Goal: Task Accomplishment & Management: Complete application form

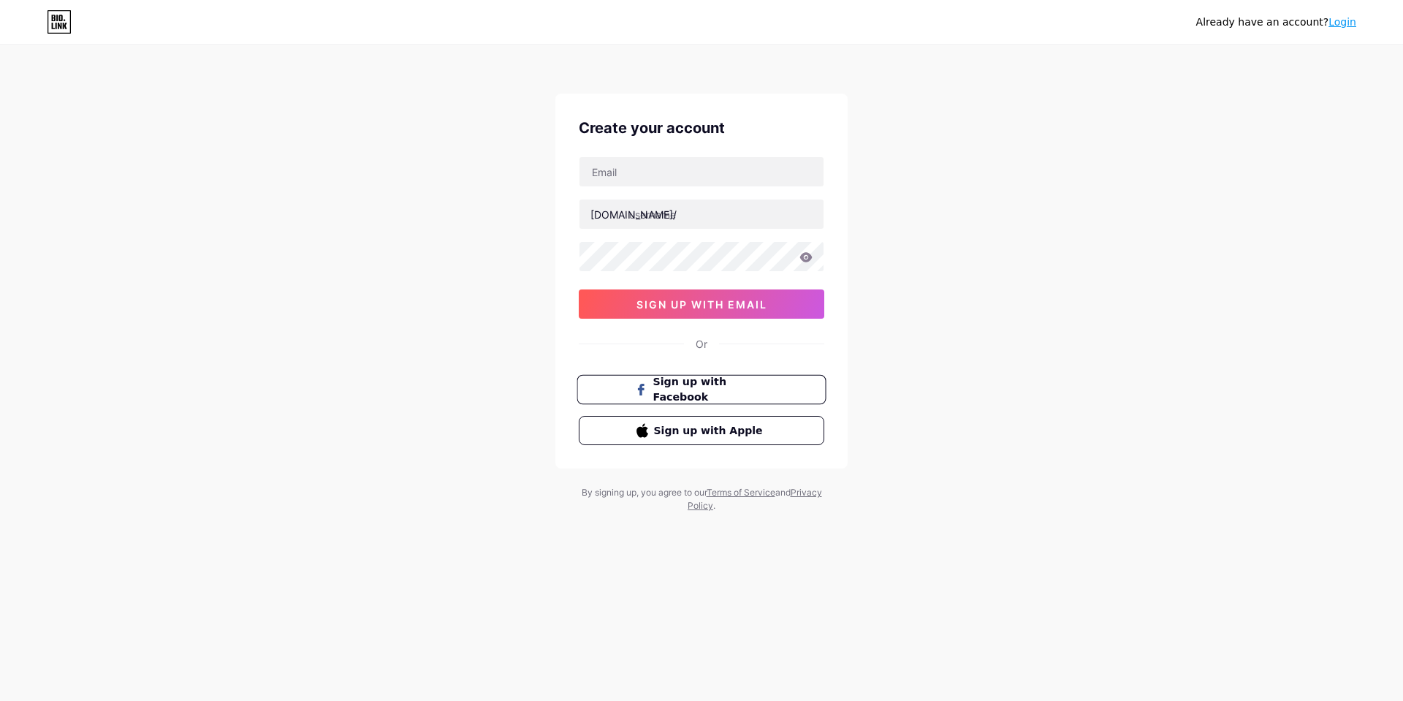
click at [716, 391] on span "Sign up with Facebook" at bounding box center [710, 389] width 115 height 31
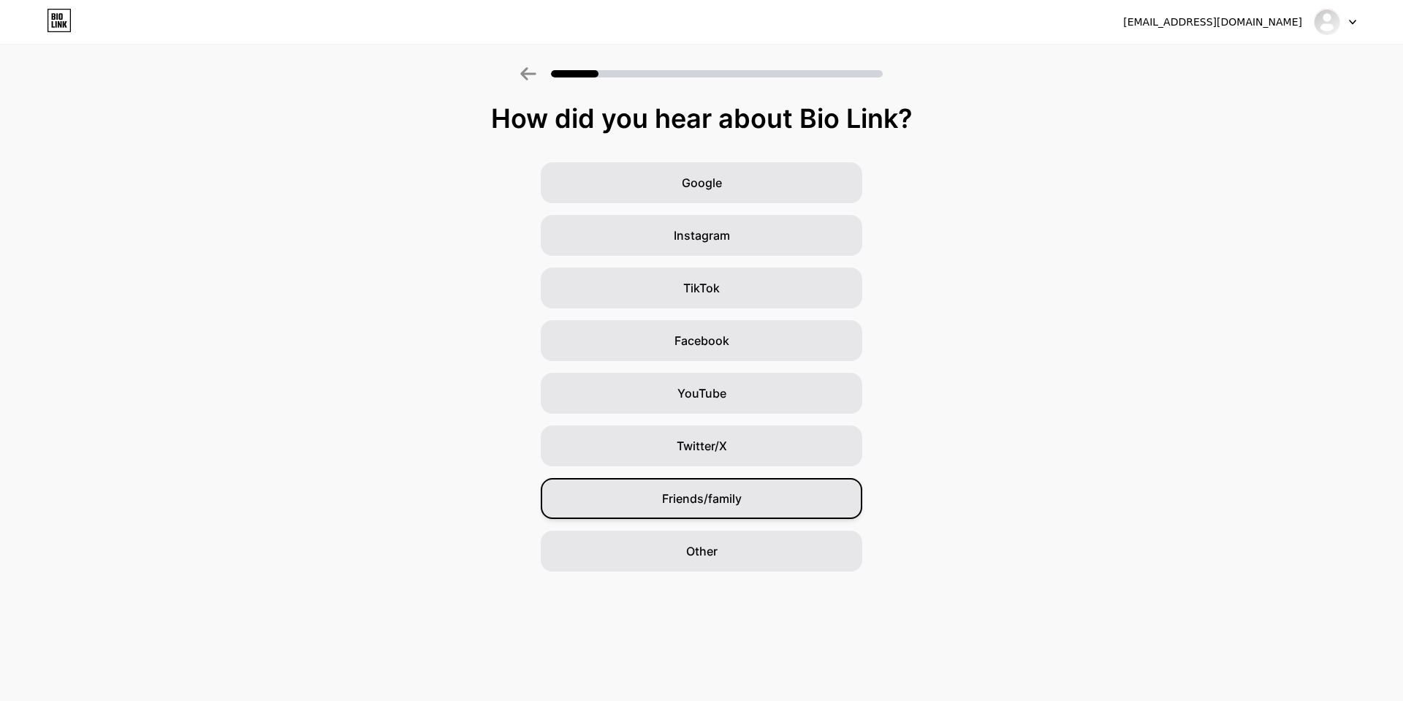
click at [712, 491] on span "Friends/family" at bounding box center [702, 499] width 80 height 18
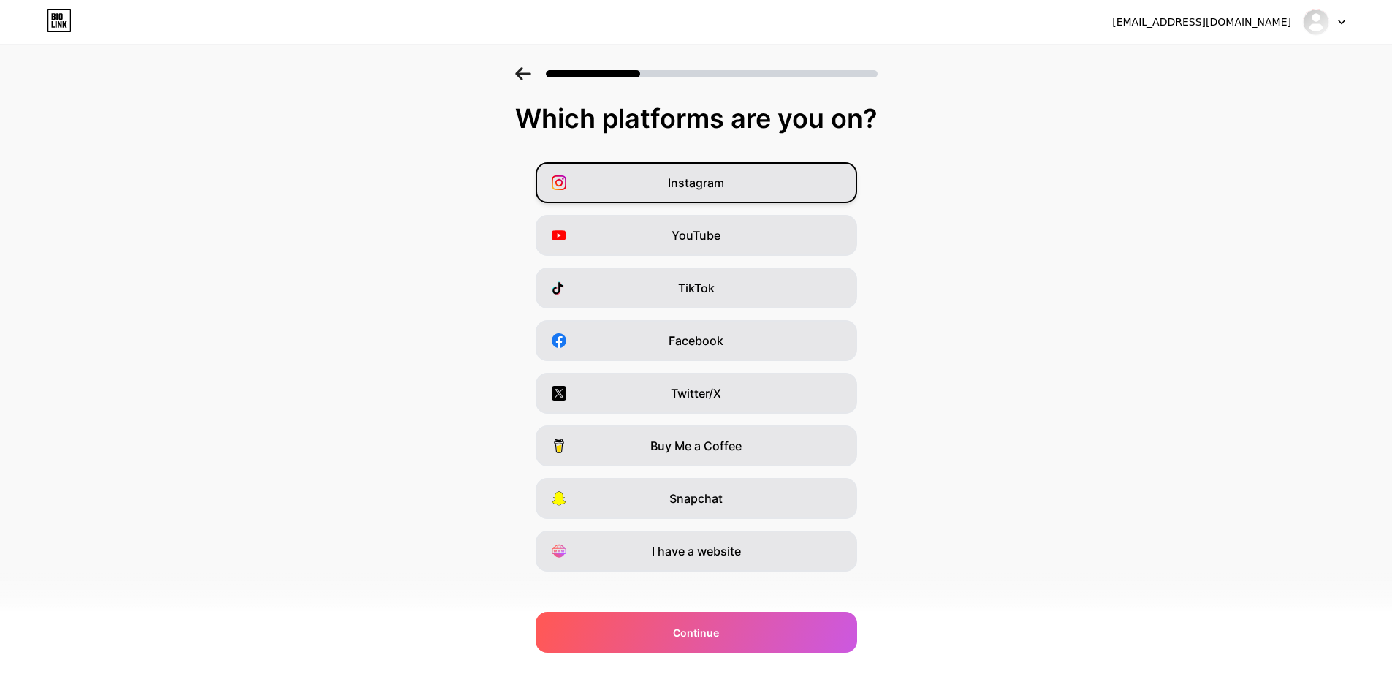
click at [701, 183] on span "Instagram" at bounding box center [696, 183] width 56 height 18
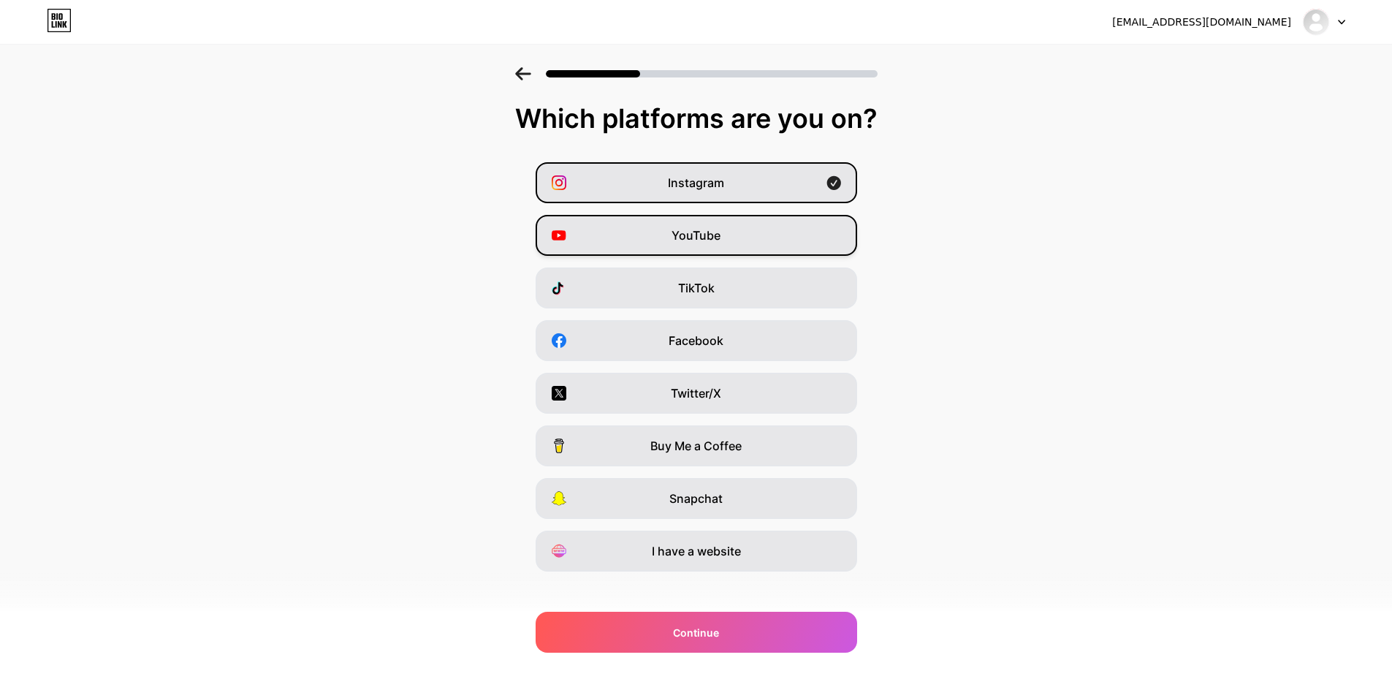
click at [686, 245] on div "YouTube" at bounding box center [697, 235] width 322 height 41
click at [669, 284] on div "TikTok" at bounding box center [697, 287] width 322 height 41
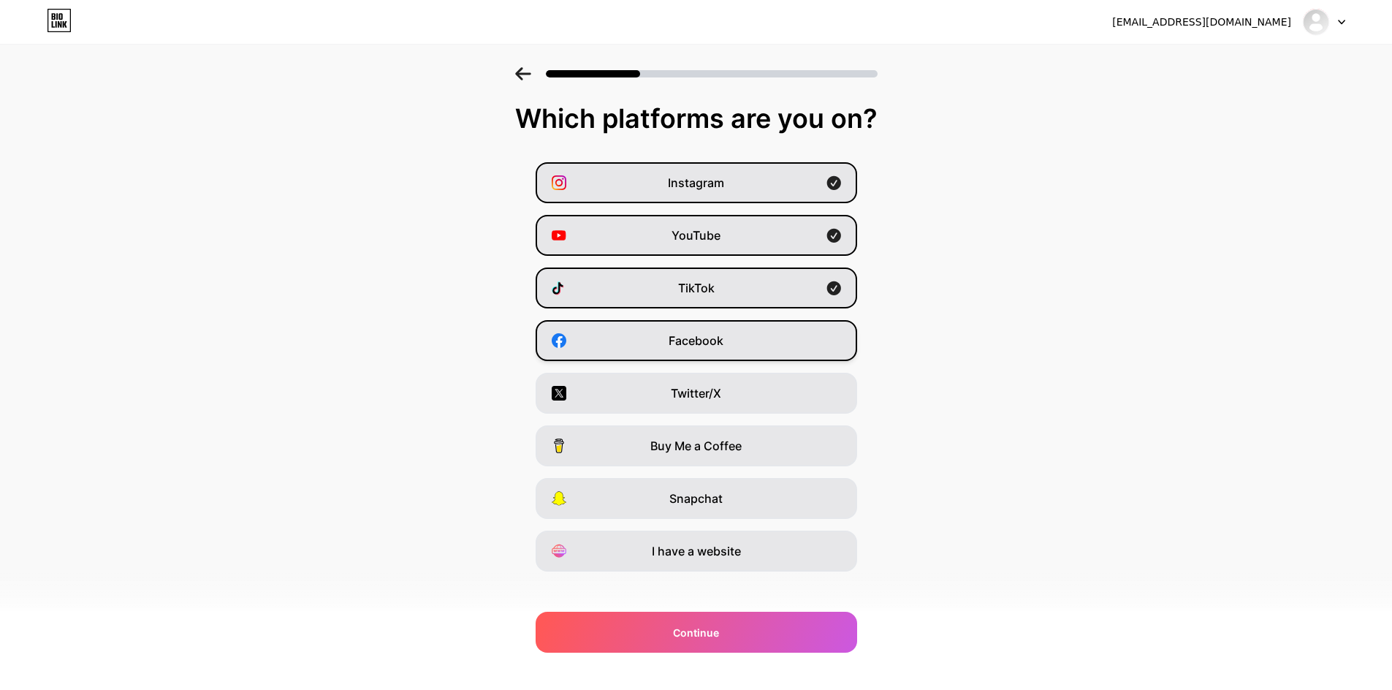
click at [700, 335] on span "Facebook" at bounding box center [696, 341] width 55 height 18
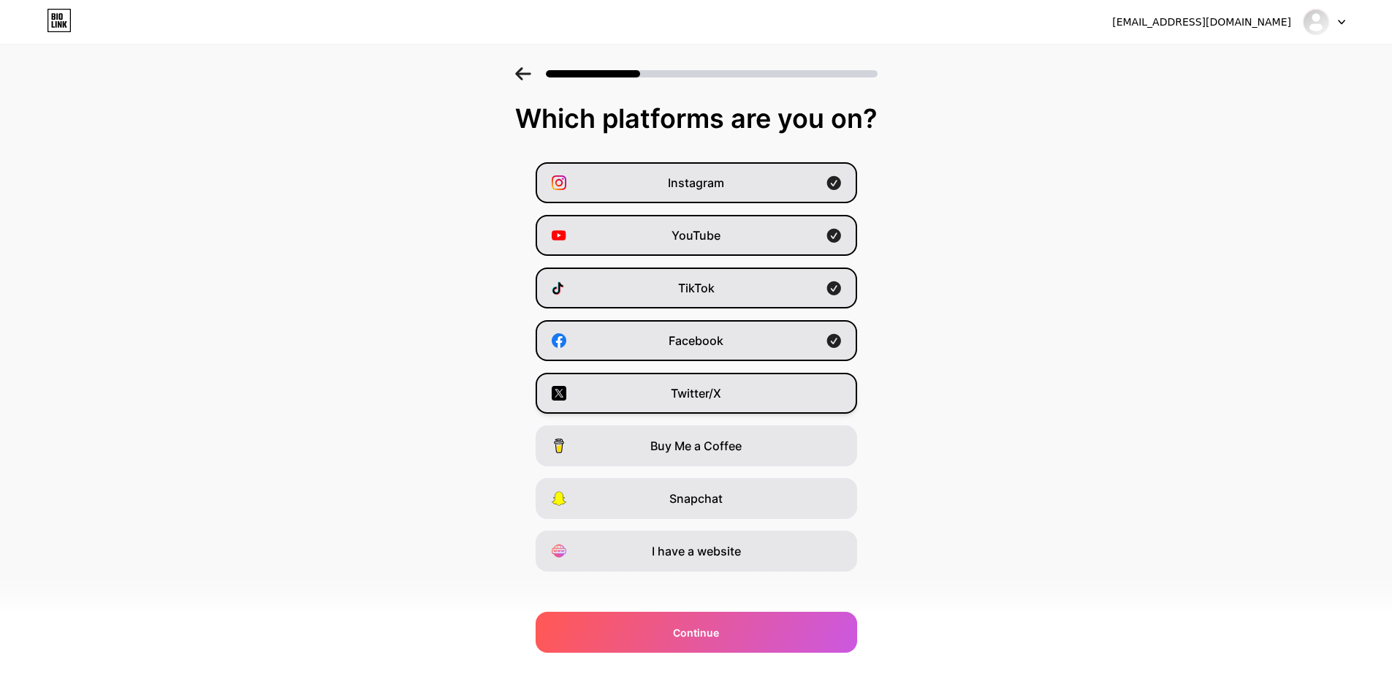
click at [693, 413] on div "Twitter/X" at bounding box center [697, 393] width 322 height 41
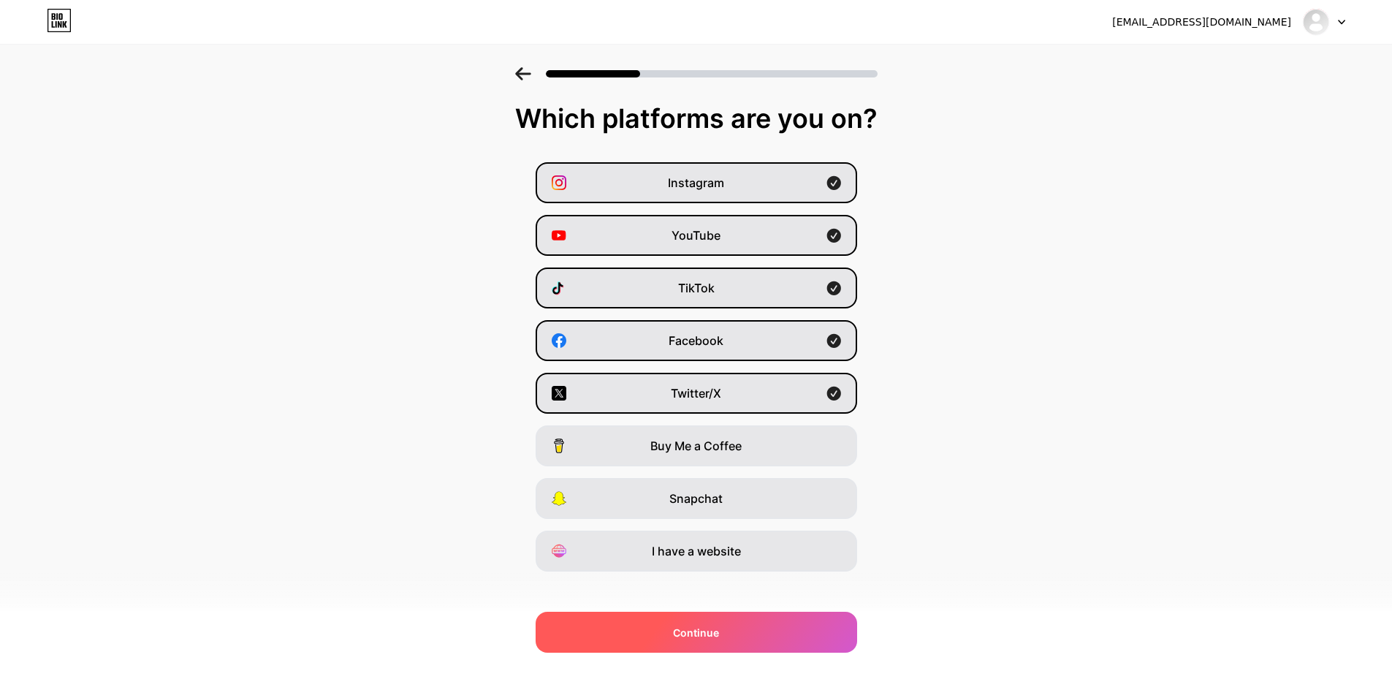
click at [714, 626] on span "Continue" at bounding box center [696, 632] width 46 height 15
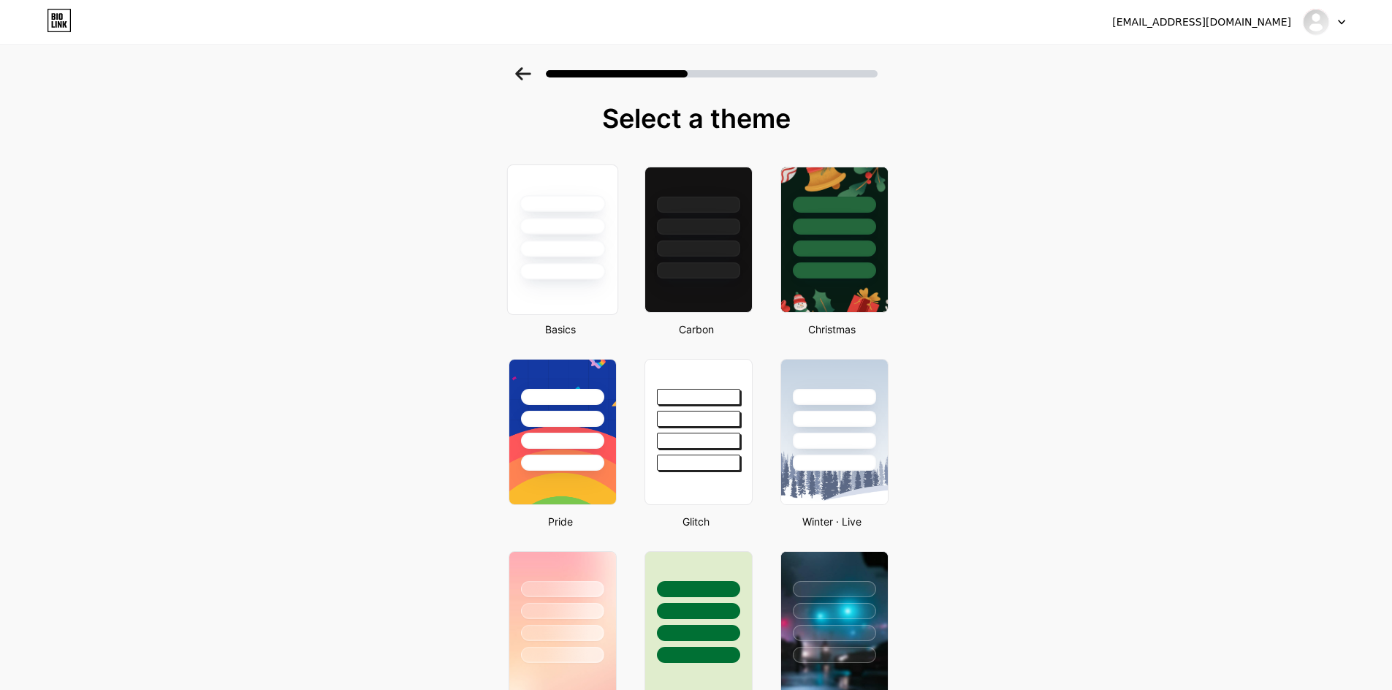
click at [575, 283] on div at bounding box center [561, 239] width 111 height 151
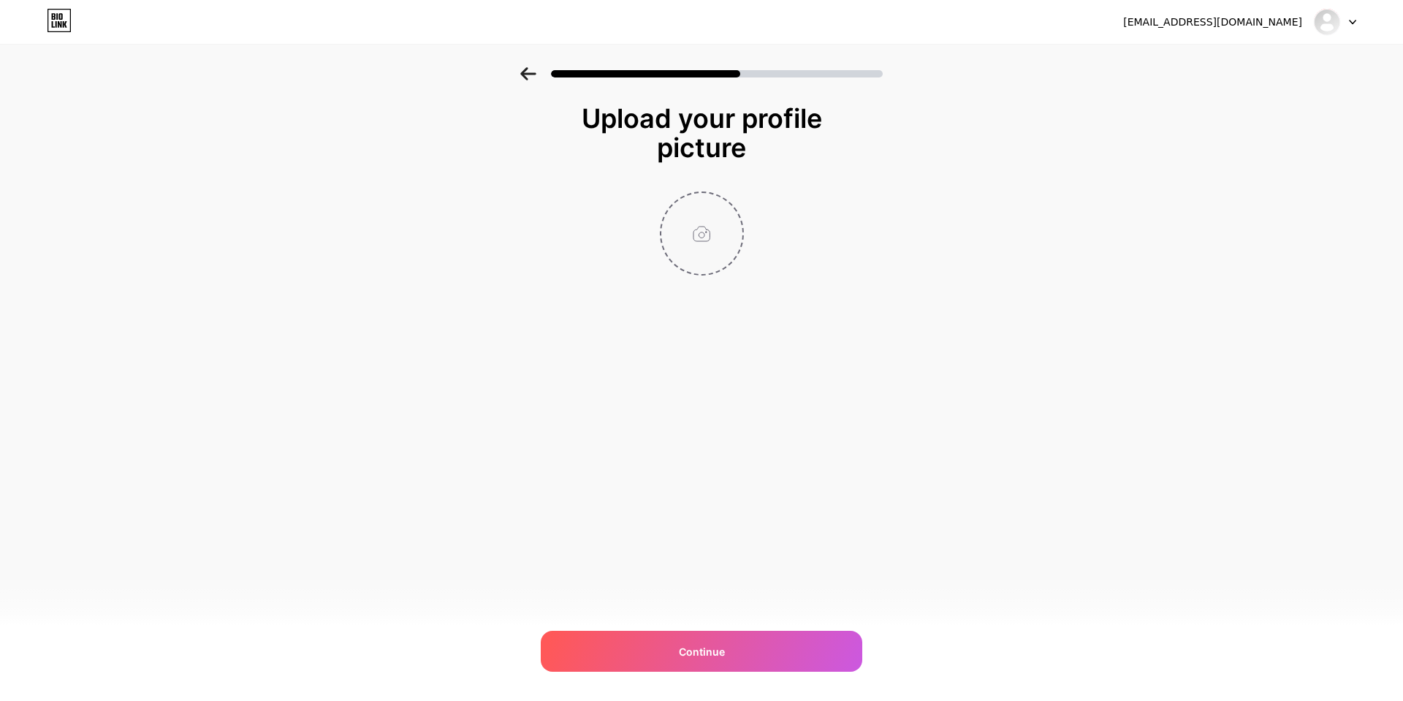
click at [712, 246] on input "file" at bounding box center [701, 233] width 81 height 81
type input "C:\fakepath\MSG Portrait.png"
click at [734, 208] on circle at bounding box center [735, 202] width 16 height 16
click at [708, 232] on input "file" at bounding box center [701, 233] width 81 height 81
type input "C:\fakepath\MSG photo 1.png"
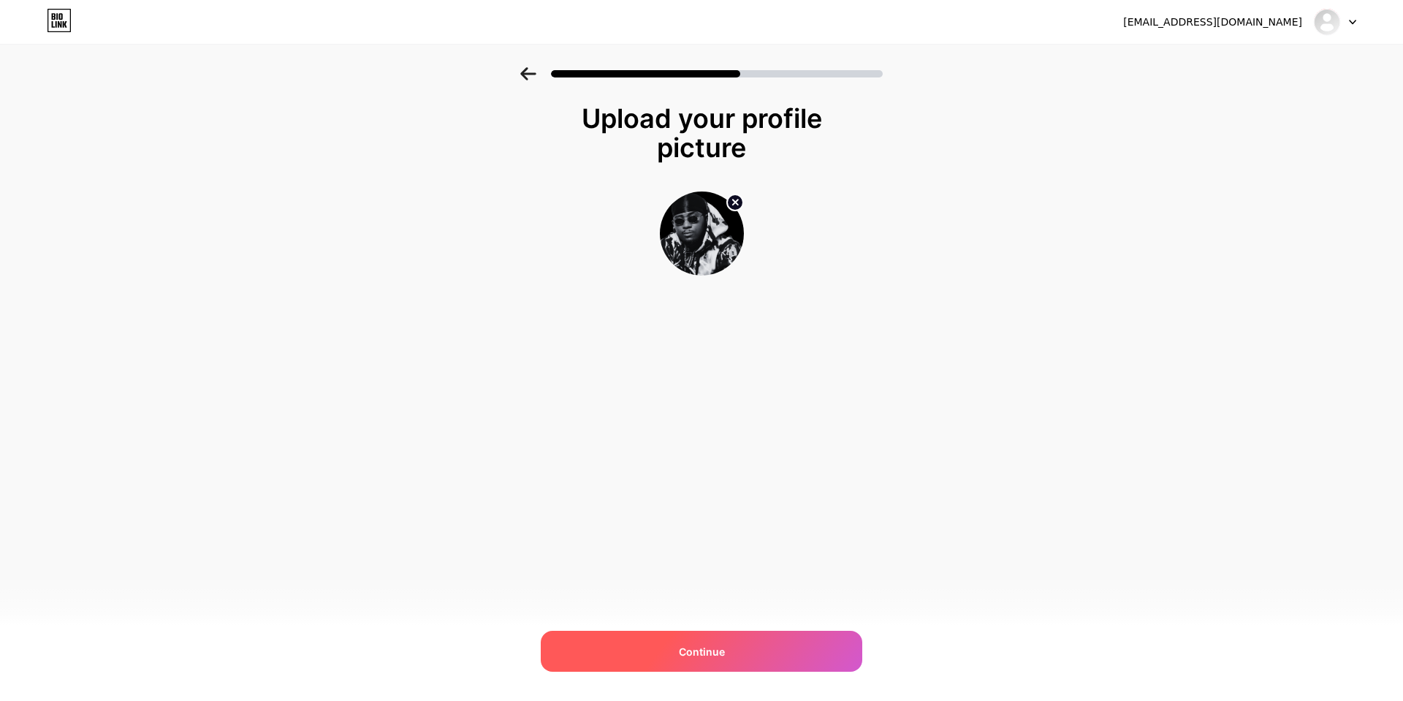
click at [752, 650] on div "Continue" at bounding box center [702, 651] width 322 height 41
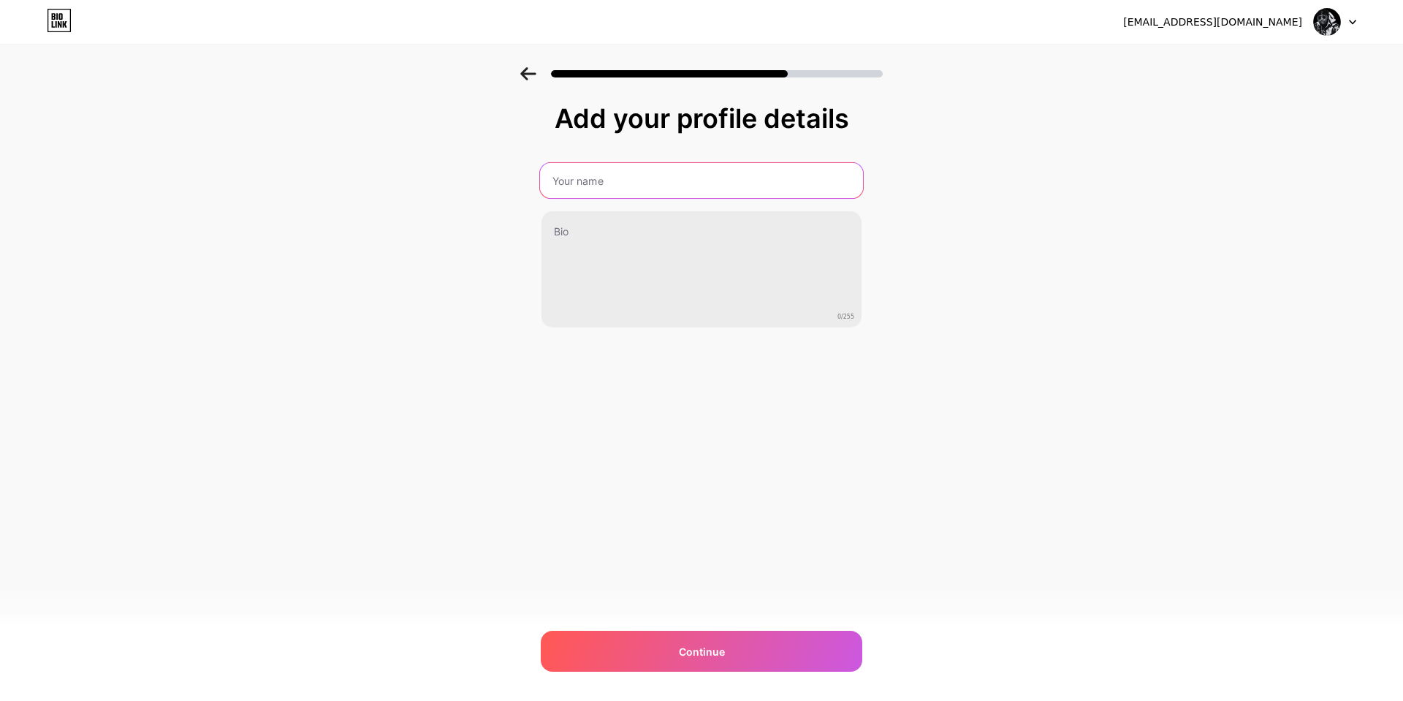
click at [637, 181] on input "text" at bounding box center [701, 180] width 323 height 35
type input "MSG"
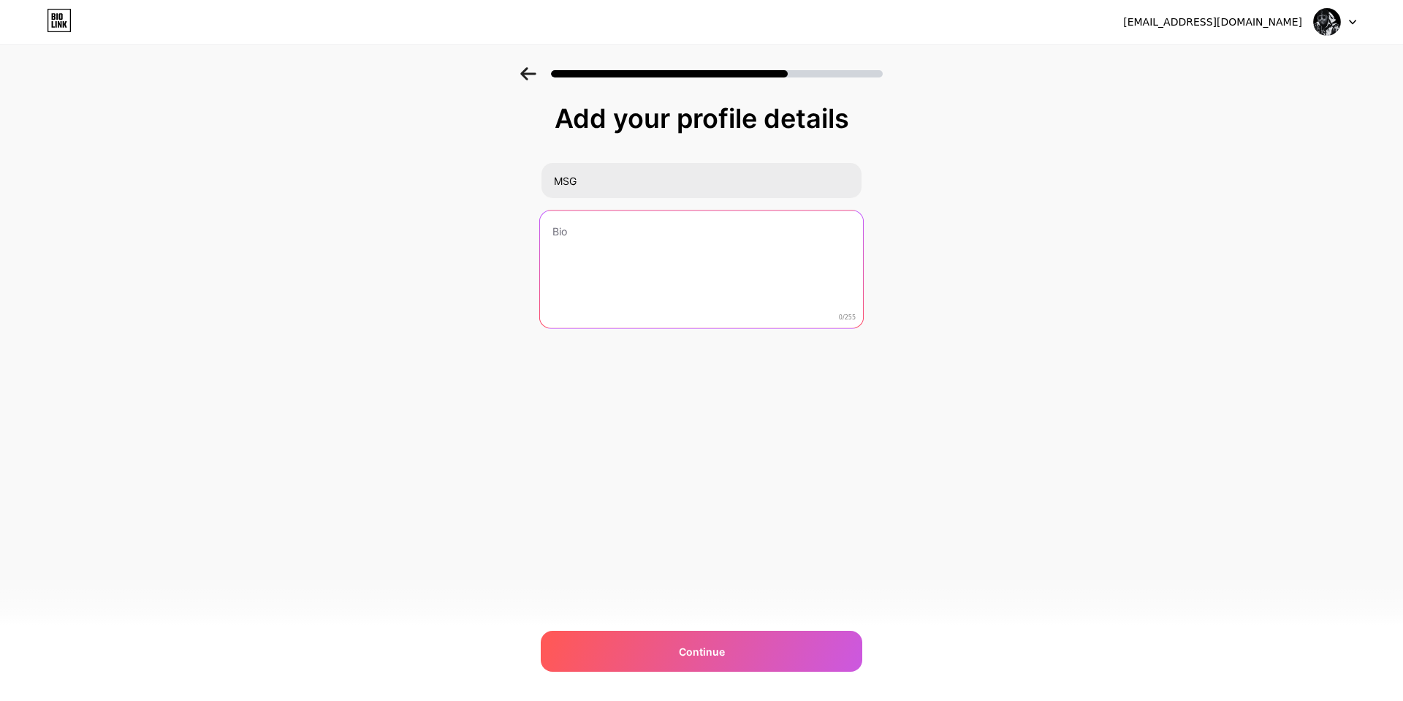
paste textarea "Abonnés 52 Auditeurs chaque mois Frankfurt am Main, DE 4 auditeurs Prague, CZ 4…"
drag, startPoint x: 553, startPoint y: 303, endPoint x: 503, endPoint y: 128, distance: 182.5
click at [503, 128] on div "Add your profile details MSG Abonnés 52 Auditeurs chaque mois Frankfurt am Main…" at bounding box center [701, 234] width 1403 height 334
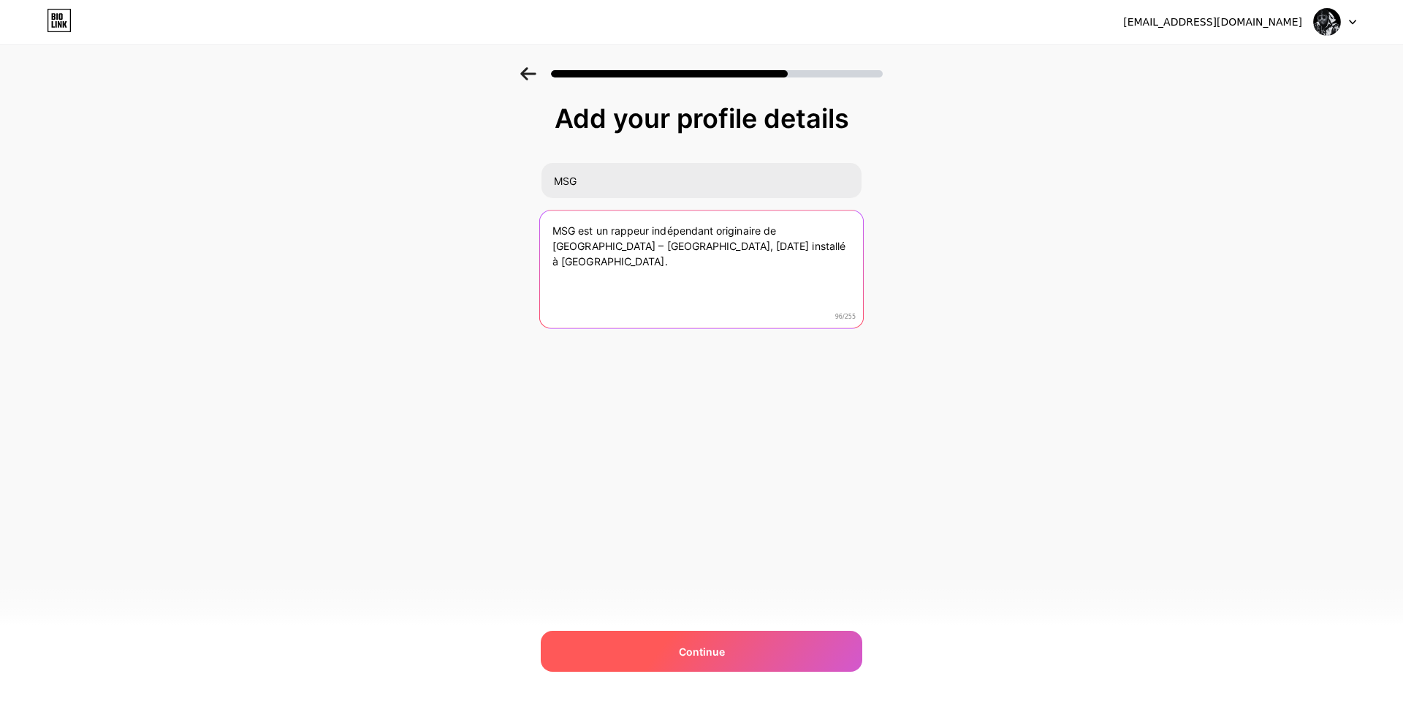
type textarea "MSG est un rappeur indépendant originaire de Douala – Cameroun, aujourd’hui ins…"
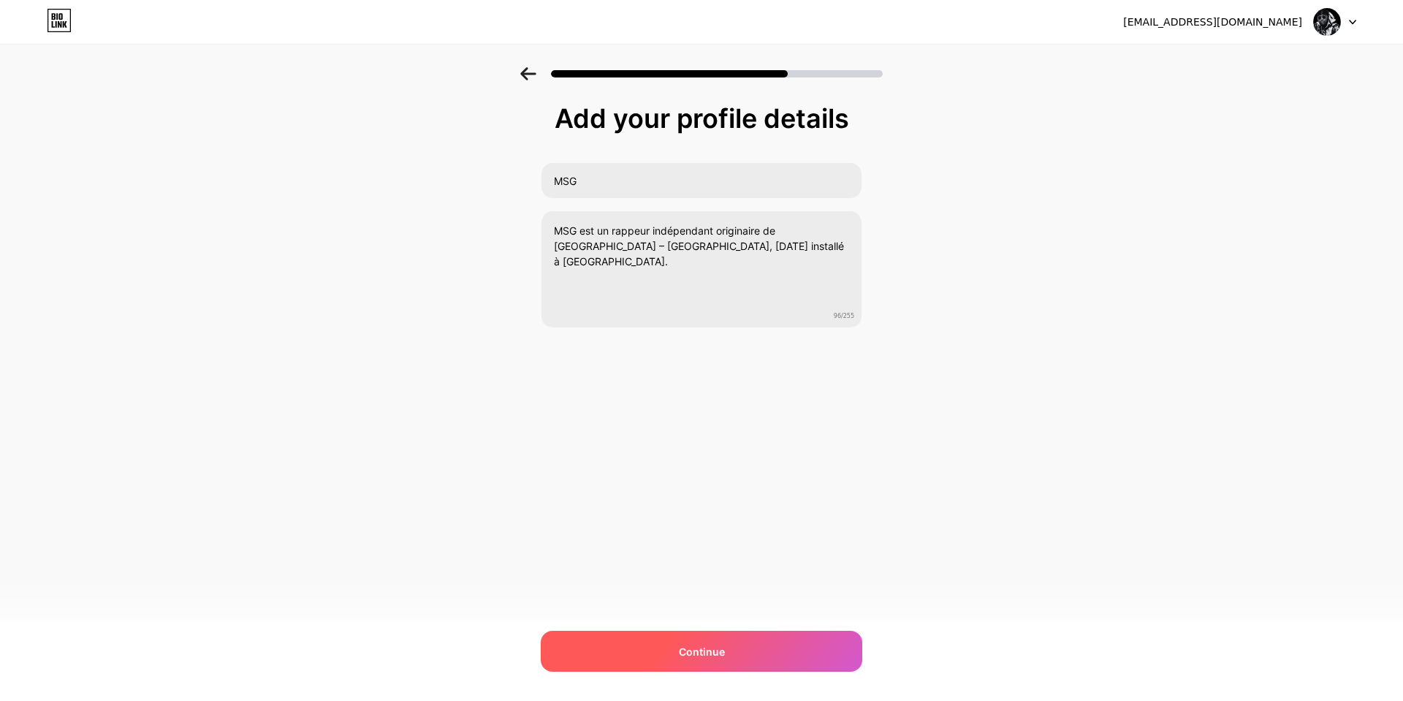
click at [778, 660] on div "Continue" at bounding box center [702, 651] width 322 height 41
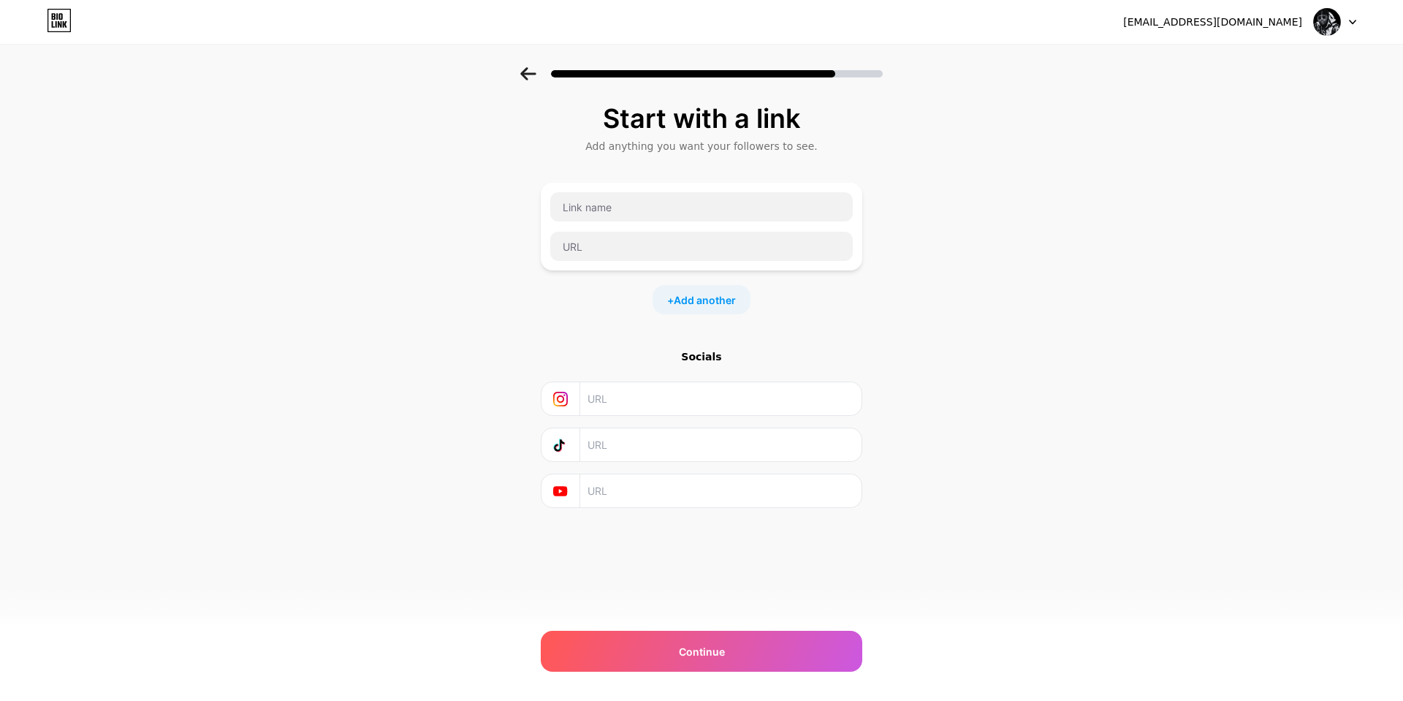
click at [646, 402] on input "text" at bounding box center [720, 398] width 265 height 33
click at [716, 475] on input "text" at bounding box center [720, 490] width 265 height 33
paste input "https://www.youtube.com/@msgenvrai"
type input "https://www.youtube.com/@msgenvrai"
click at [608, 217] on input "text" at bounding box center [701, 206] width 303 height 29
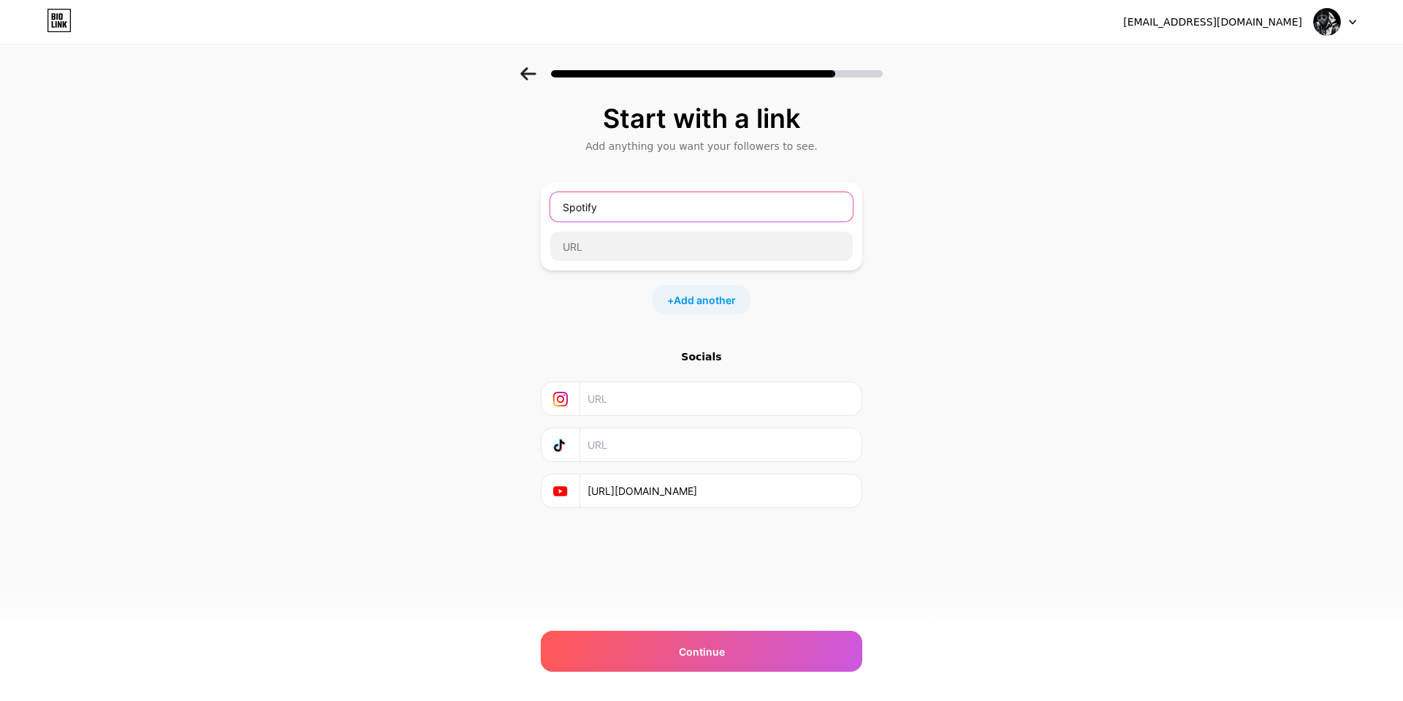
type input "Spotify"
click at [639, 263] on div "Spotify" at bounding box center [702, 227] width 322 height 88
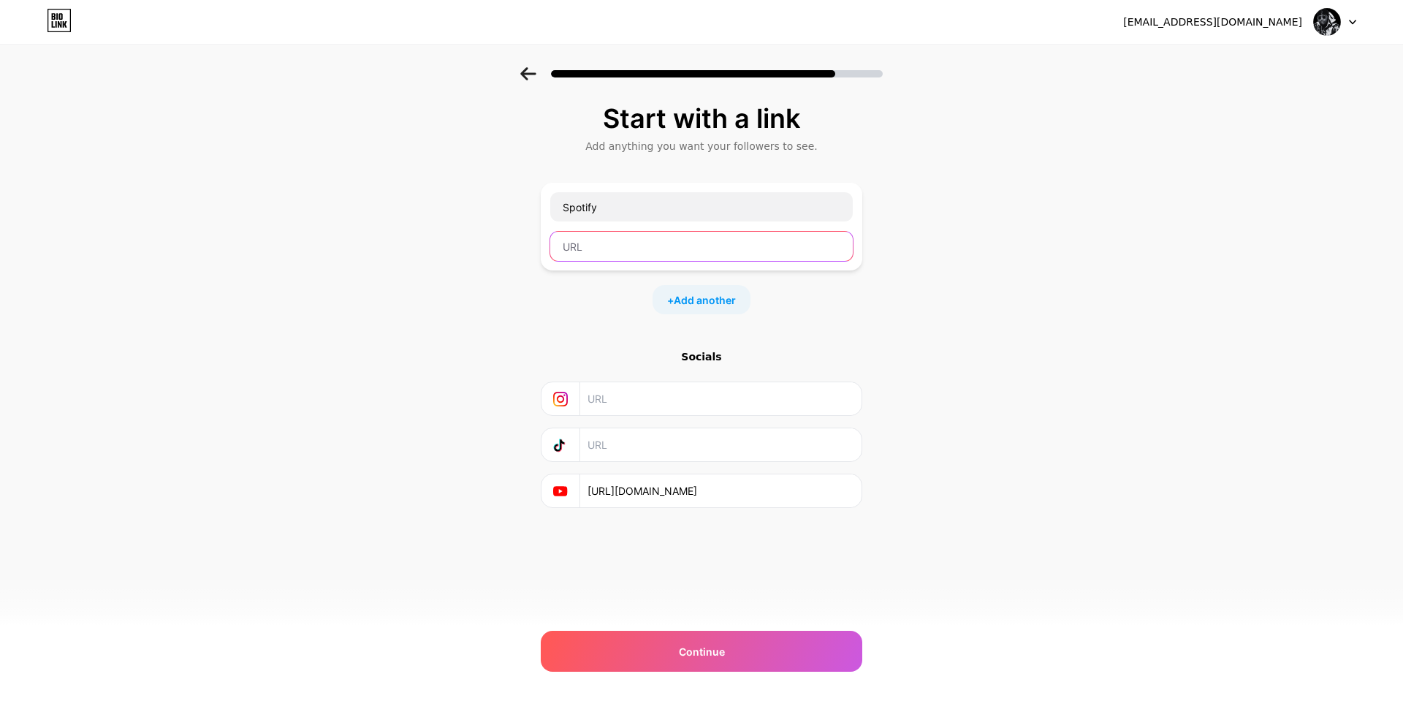
click at [643, 247] on input "text" at bounding box center [701, 246] width 303 height 29
